Goal: Task Accomplishment & Management: Use online tool/utility

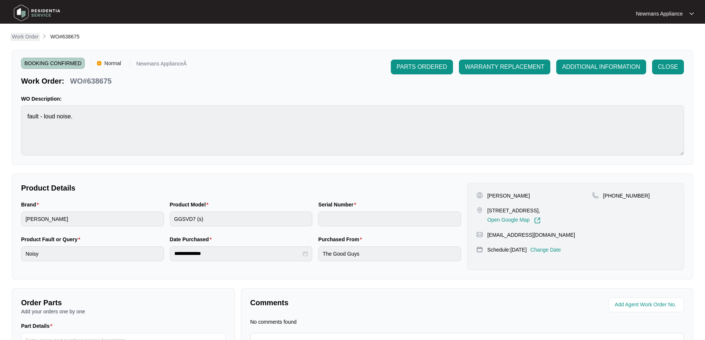
click at [29, 35] on p "Work Order" at bounding box center [25, 36] width 27 height 7
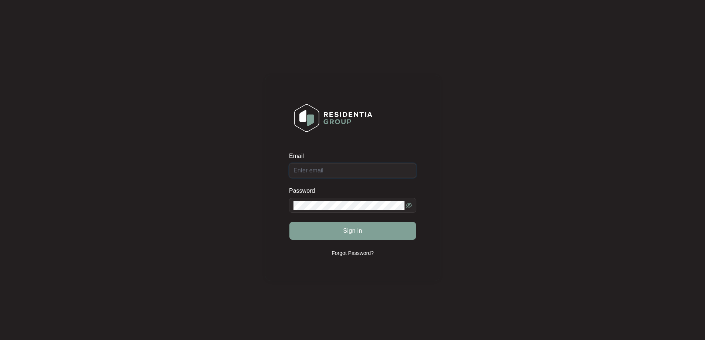
type input "[EMAIL_ADDRESS][DOMAIN_NAME]"
click at [349, 233] on span "Sign in" at bounding box center [352, 230] width 19 height 9
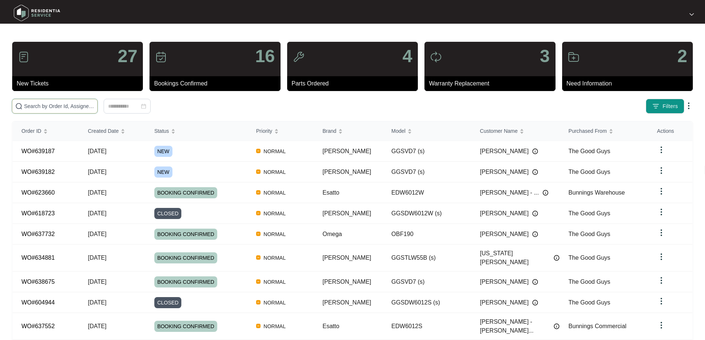
click at [94, 103] on input "text" at bounding box center [59, 106] width 70 height 8
paste input "639182"
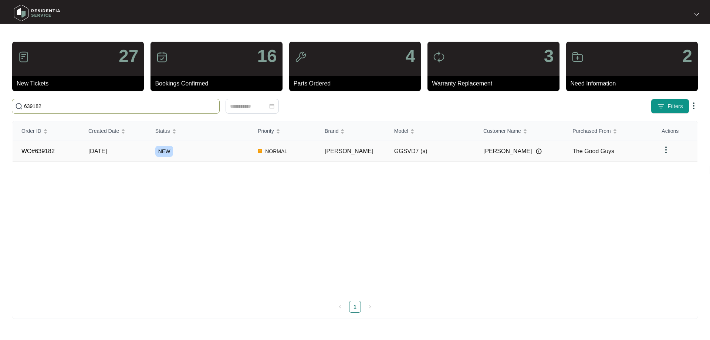
type input "639182"
click at [107, 151] on span "[DATE]" at bounding box center [97, 151] width 18 height 6
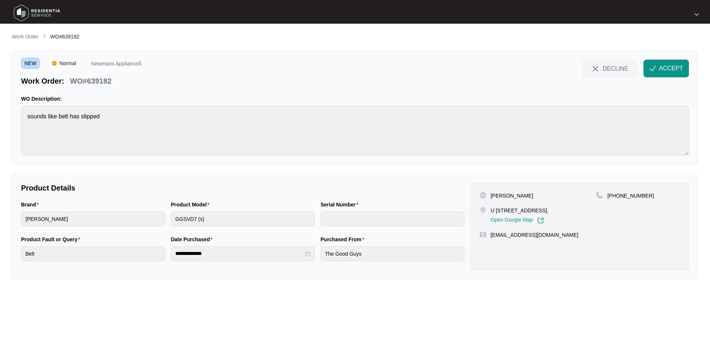
click at [512, 195] on p "[PERSON_NAME]" at bounding box center [512, 195] width 43 height 7
drag, startPoint x: 496, startPoint y: 211, endPoint x: 527, endPoint y: 209, distance: 30.4
click at [527, 209] on p "U [STREET_ADDRESS]," at bounding box center [520, 210] width 58 height 7
copy p "35 2 tuition st"
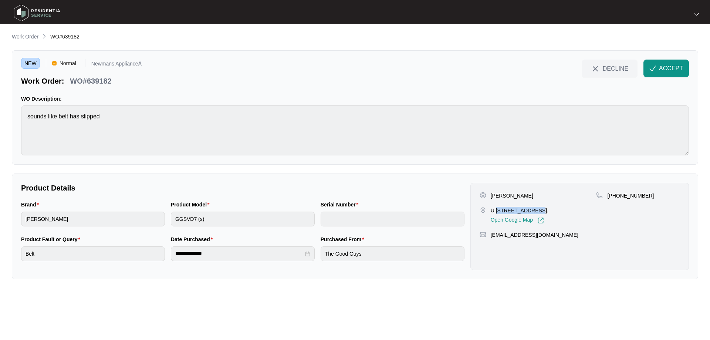
drag, startPoint x: 530, startPoint y: 211, endPoint x: 563, endPoint y: 210, distance: 32.9
click at [549, 210] on p "U [STREET_ADDRESS]," at bounding box center [520, 210] width 58 height 7
copy p "Upper coomera"
drag, startPoint x: 646, startPoint y: 195, endPoint x: 618, endPoint y: 195, distance: 27.7
click at [618, 195] on div "[PHONE_NUMBER]" at bounding box center [638, 195] width 84 height 7
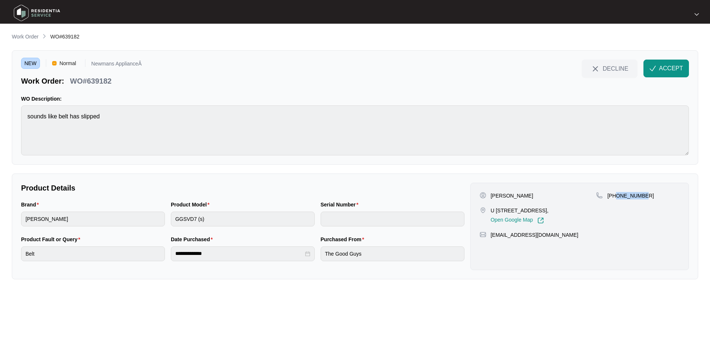
copy p "421495079"
drag, startPoint x: 563, startPoint y: 235, endPoint x: 492, endPoint y: 235, distance: 71.0
click at [492, 235] on div "[EMAIL_ADDRESS][DOMAIN_NAME]" at bounding box center [580, 234] width 200 height 7
copy p "[EMAIL_ADDRESS][DOMAIN_NAME]"
click at [511, 195] on p "[PERSON_NAME]" at bounding box center [512, 195] width 43 height 7
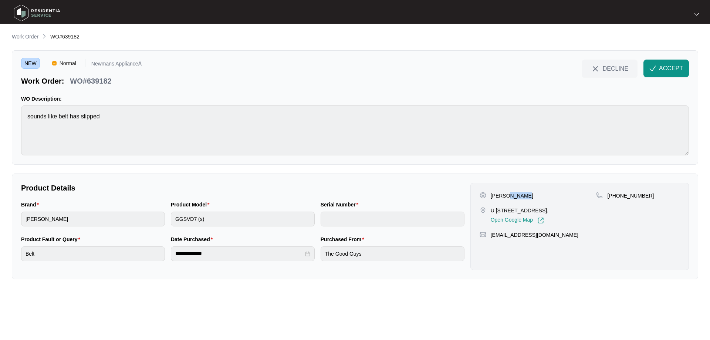
click at [511, 195] on p "[PERSON_NAME]" at bounding box center [512, 195] width 43 height 7
copy p "[PERSON_NAME]"
click at [491, 194] on p "[PERSON_NAME]" at bounding box center [512, 195] width 43 height 7
copy p "[PERSON_NAME]"
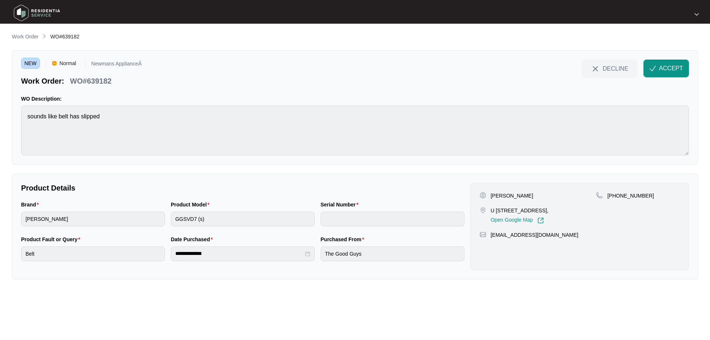
click at [319, 252] on div "Purchased From The Good Guys" at bounding box center [393, 252] width 150 height 35
click at [672, 68] on span "ACCEPT" at bounding box center [671, 68] width 24 height 9
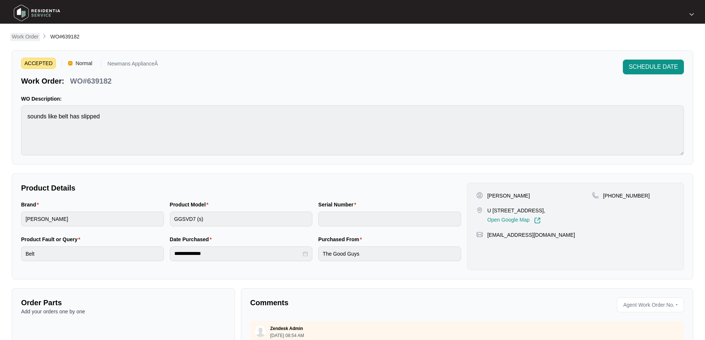
click at [25, 36] on p "Work Order" at bounding box center [25, 36] width 27 height 7
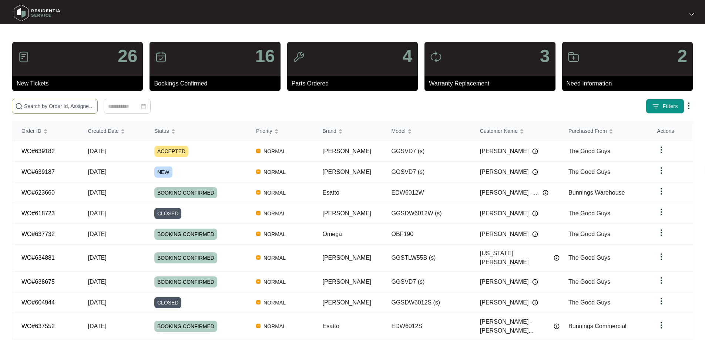
click at [94, 107] on input "text" at bounding box center [59, 106] width 70 height 8
paste input "639187"
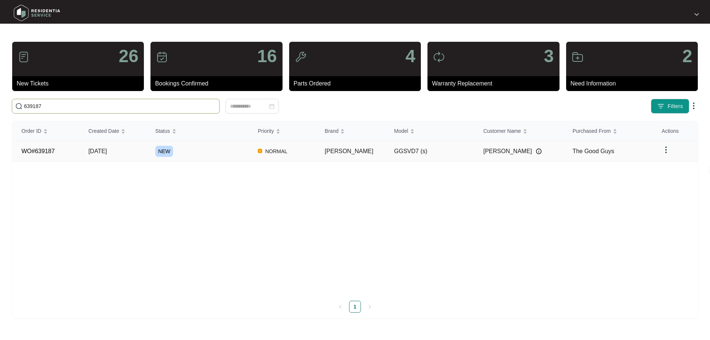
type input "639187"
click at [117, 147] on td "[DATE]" at bounding box center [113, 151] width 67 height 21
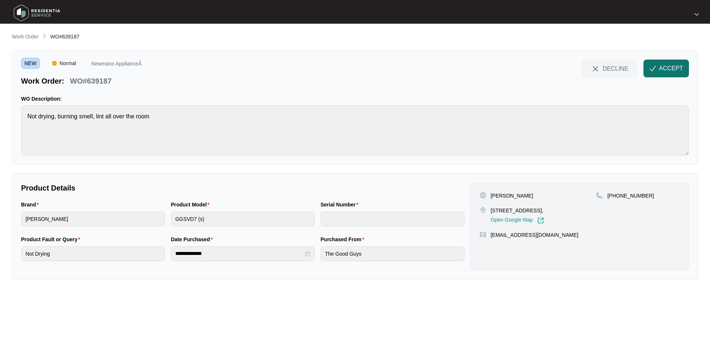
click at [671, 71] on span "ACCEPT" at bounding box center [671, 68] width 24 height 9
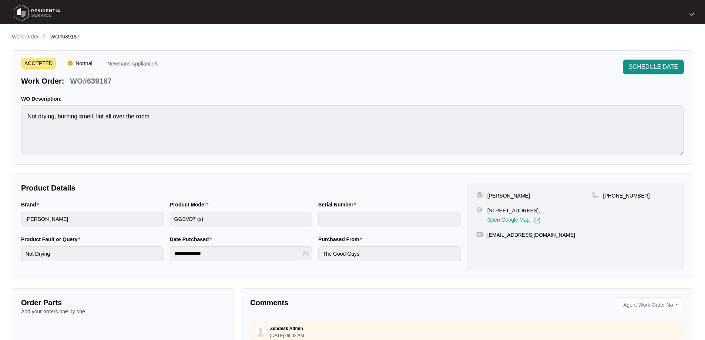
click at [513, 196] on p "[PERSON_NAME]" at bounding box center [508, 195] width 43 height 7
copy p "[PERSON_NAME]"
click at [492, 193] on p "[PERSON_NAME]" at bounding box center [508, 195] width 43 height 7
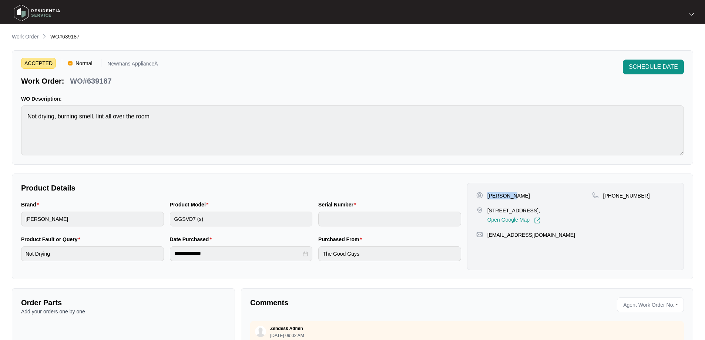
copy p "[PERSON_NAME]"
drag, startPoint x: 492, startPoint y: 211, endPoint x: 526, endPoint y: 208, distance: 34.2
click at [526, 208] on p "[STREET_ADDRESS]," at bounding box center [513, 210] width 53 height 7
copy p "[STREET_ADDRESS]"
drag, startPoint x: 530, startPoint y: 209, endPoint x: 549, endPoint y: 211, distance: 19.3
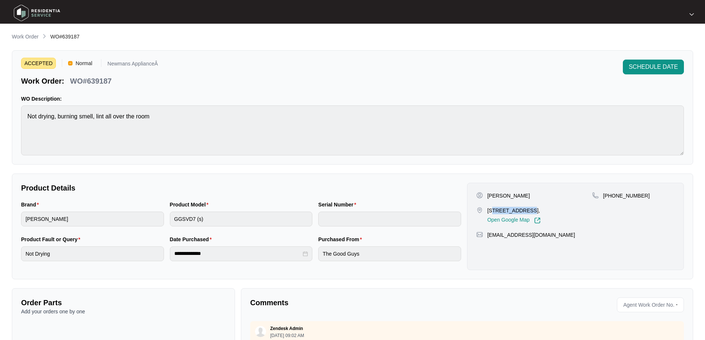
click at [541, 211] on p "[STREET_ADDRESS]," at bounding box center [513, 210] width 53 height 7
copy p "Pimpama"
drag, startPoint x: 638, startPoint y: 195, endPoint x: 611, endPoint y: 195, distance: 26.6
click at [611, 195] on div "[PHONE_NUMBER]" at bounding box center [633, 195] width 82 height 7
drag, startPoint x: 569, startPoint y: 235, endPoint x: 485, endPoint y: 235, distance: 84.0
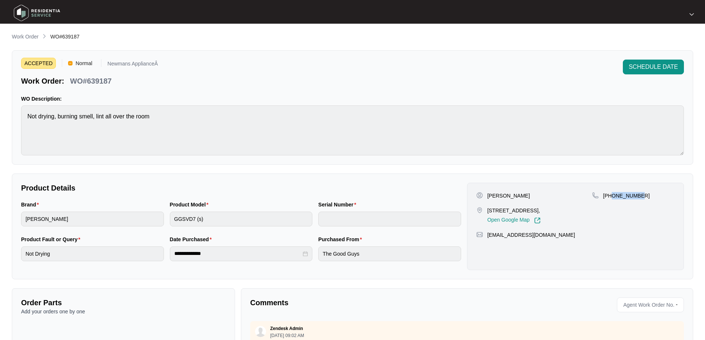
click at [485, 235] on div "[EMAIL_ADDRESS][DOMAIN_NAME]" at bounding box center [575, 234] width 198 height 7
click at [311, 255] on div "**********" at bounding box center [241, 252] width 446 height 35
drag, startPoint x: 82, startPoint y: 35, endPoint x: 62, endPoint y: 34, distance: 20.0
click at [62, 34] on div "Work Order WO#639187" at bounding box center [352, 37] width 681 height 9
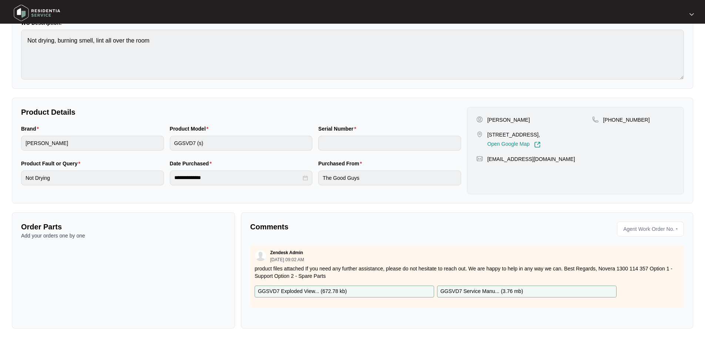
scroll to position [76, 0]
